Goal: Transaction & Acquisition: Download file/media

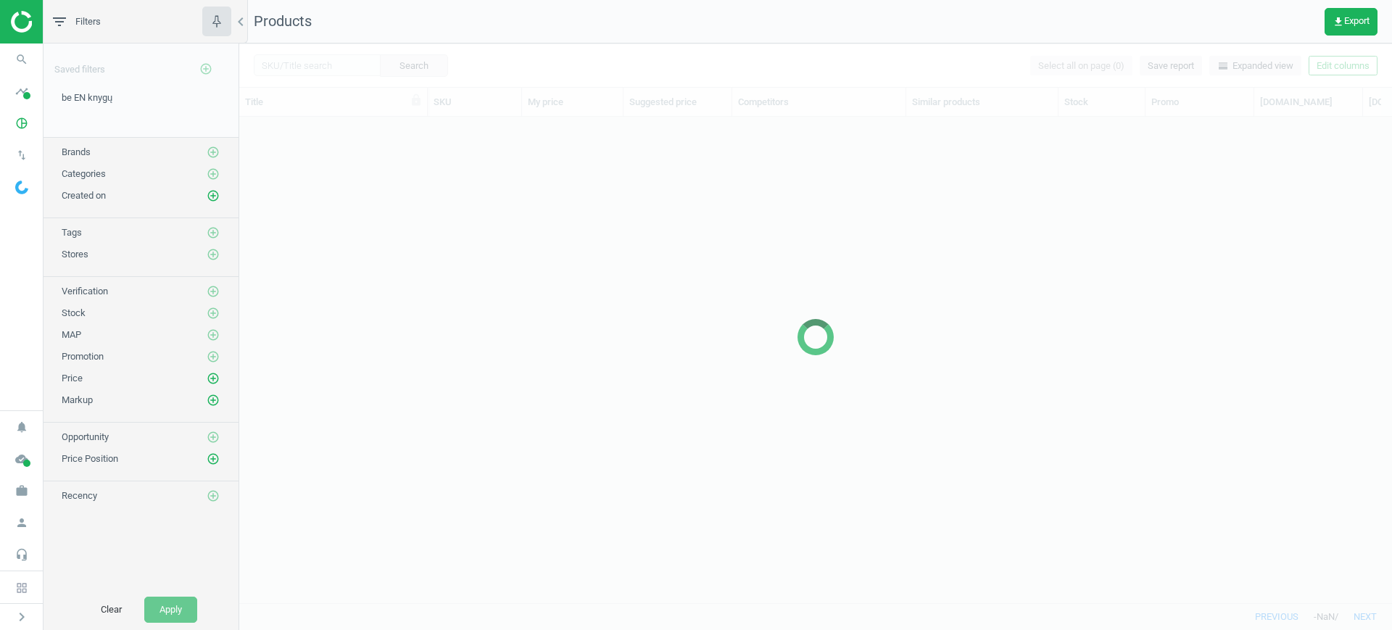
scroll to position [458, 1139]
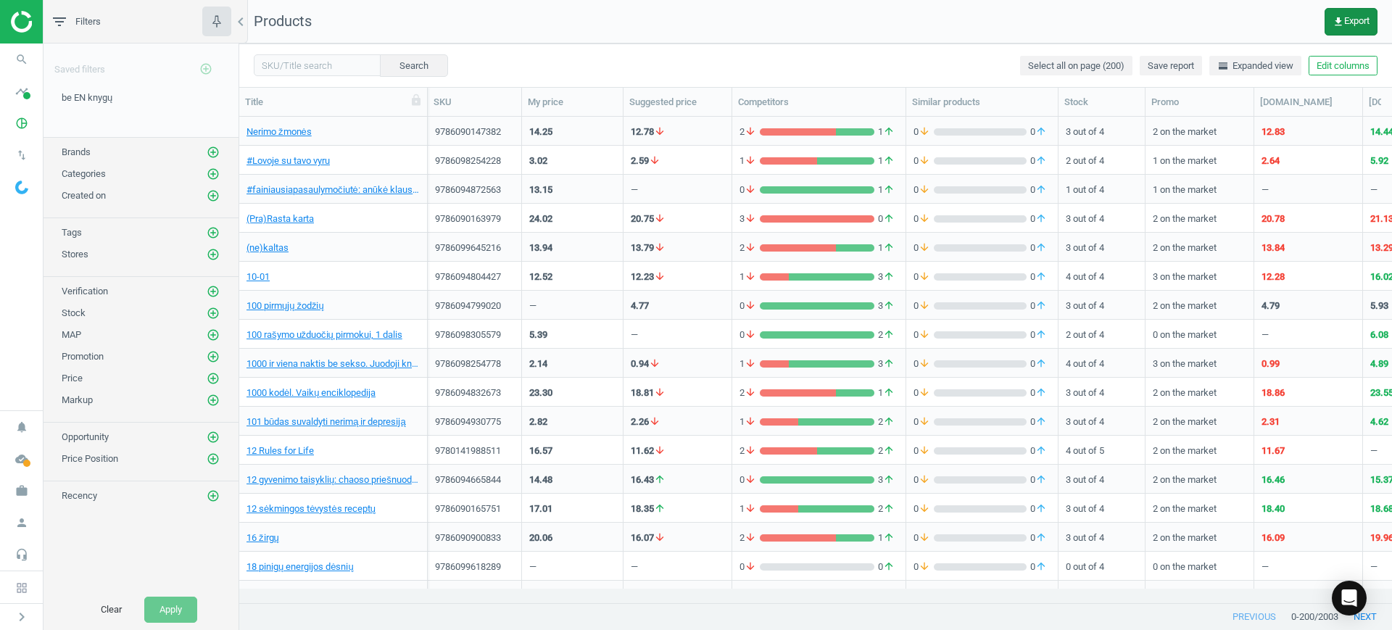
click at [1347, 16] on span "get_app Export" at bounding box center [1351, 22] width 37 height 12
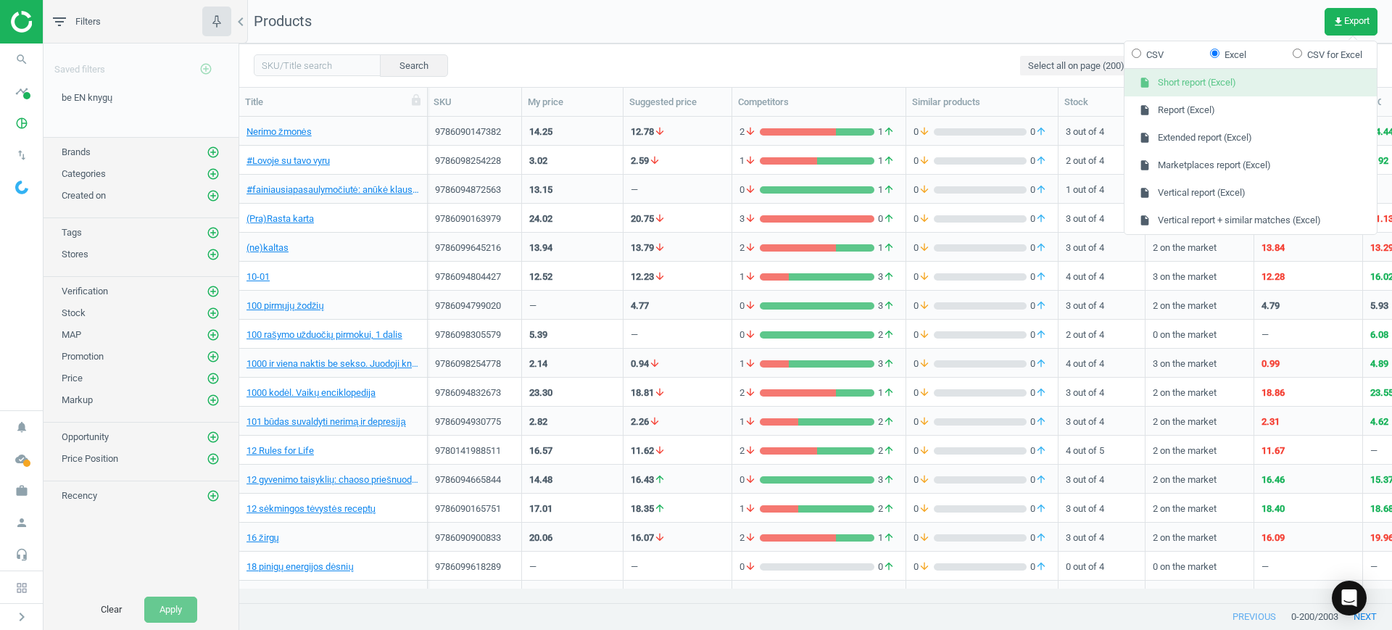
click at [1191, 80] on button "insert_drive_file Short report (Excel)" at bounding box center [1251, 83] width 252 height 28
